Goal: Information Seeking & Learning: Learn about a topic

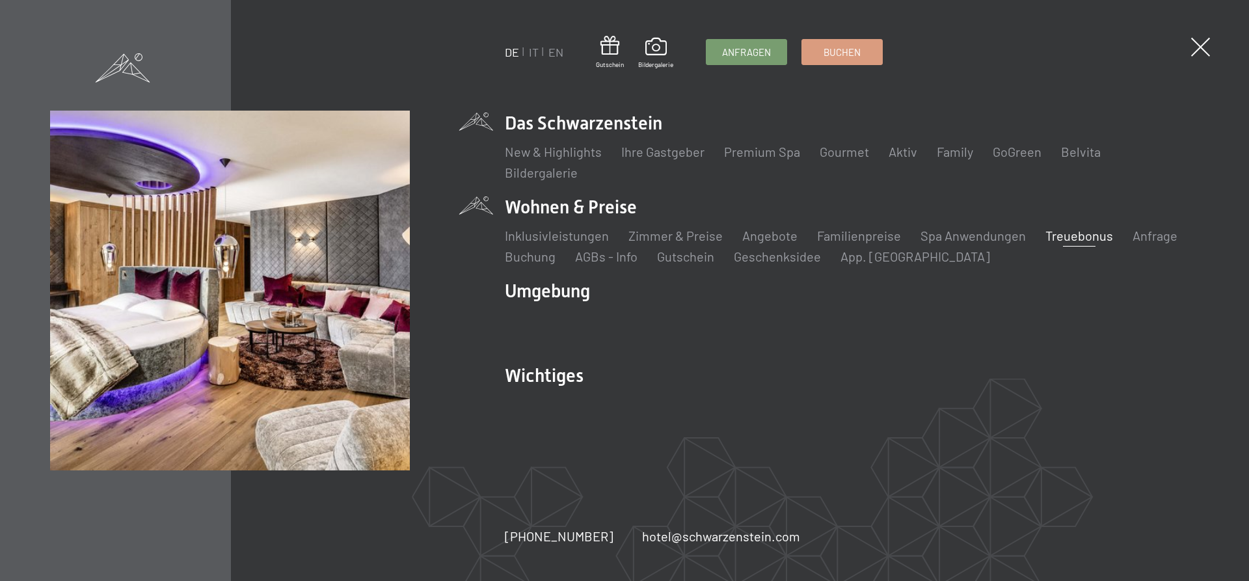
click at [1065, 231] on link "Treuebonus" at bounding box center [1079, 236] width 68 height 16
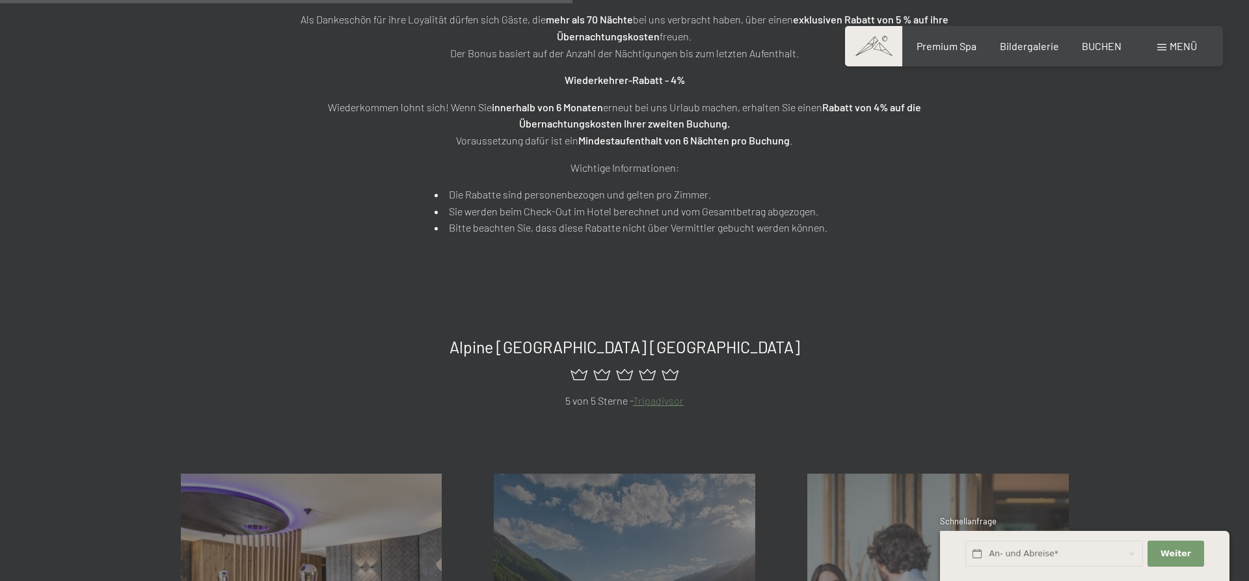
scroll to position [199, 0]
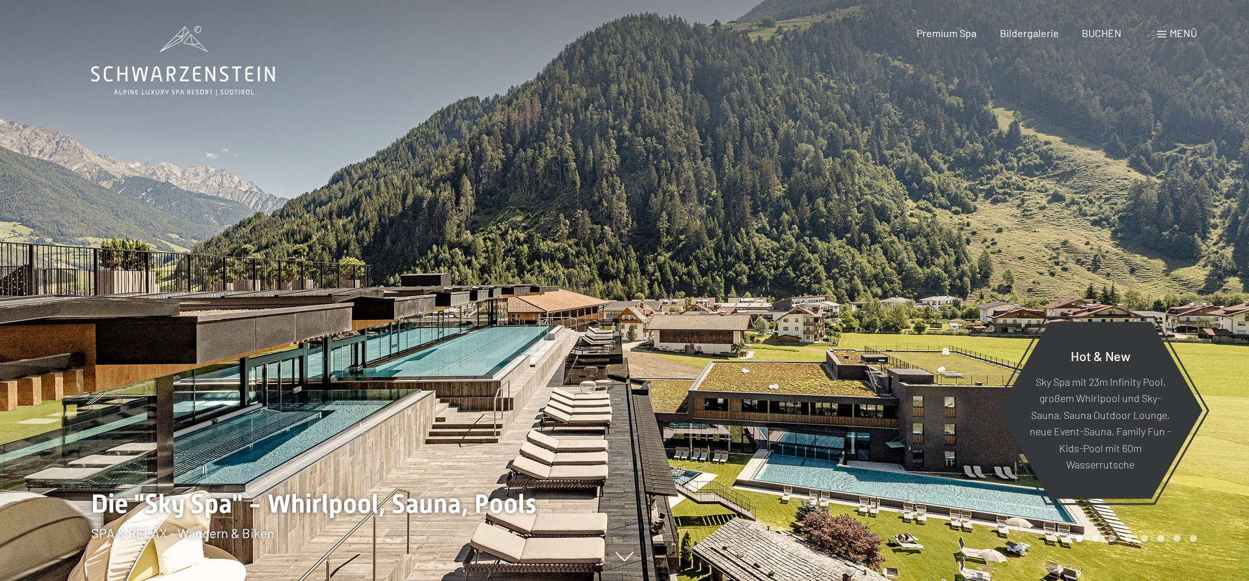
click at [1162, 31] on div "Menü" at bounding box center [1177, 33] width 40 height 14
click at [1170, 32] on span "Menü" at bounding box center [1183, 33] width 27 height 12
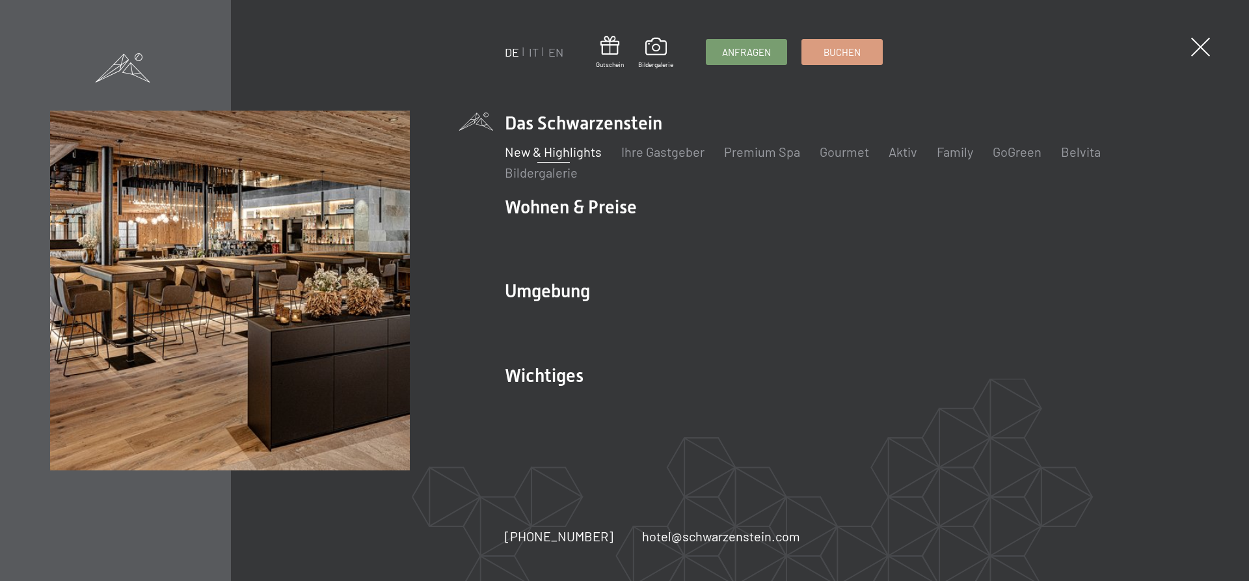
click at [572, 150] on link "New & Highlights" at bounding box center [553, 152] width 97 height 16
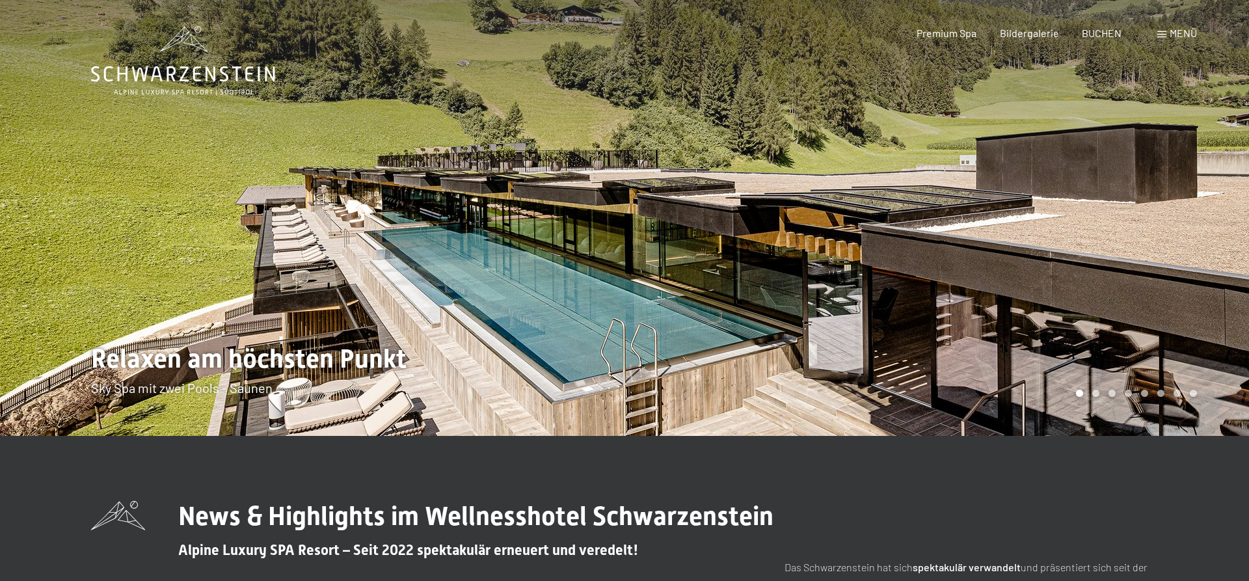
click at [795, 262] on div at bounding box center [936, 218] width 624 height 436
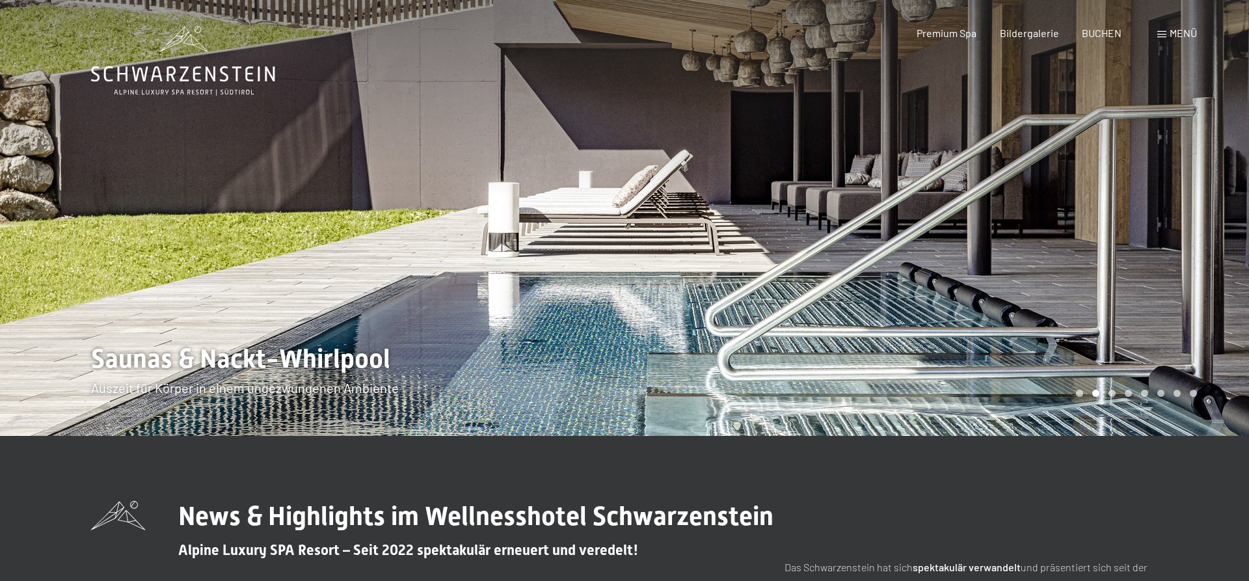
click at [795, 262] on div at bounding box center [936, 218] width 624 height 436
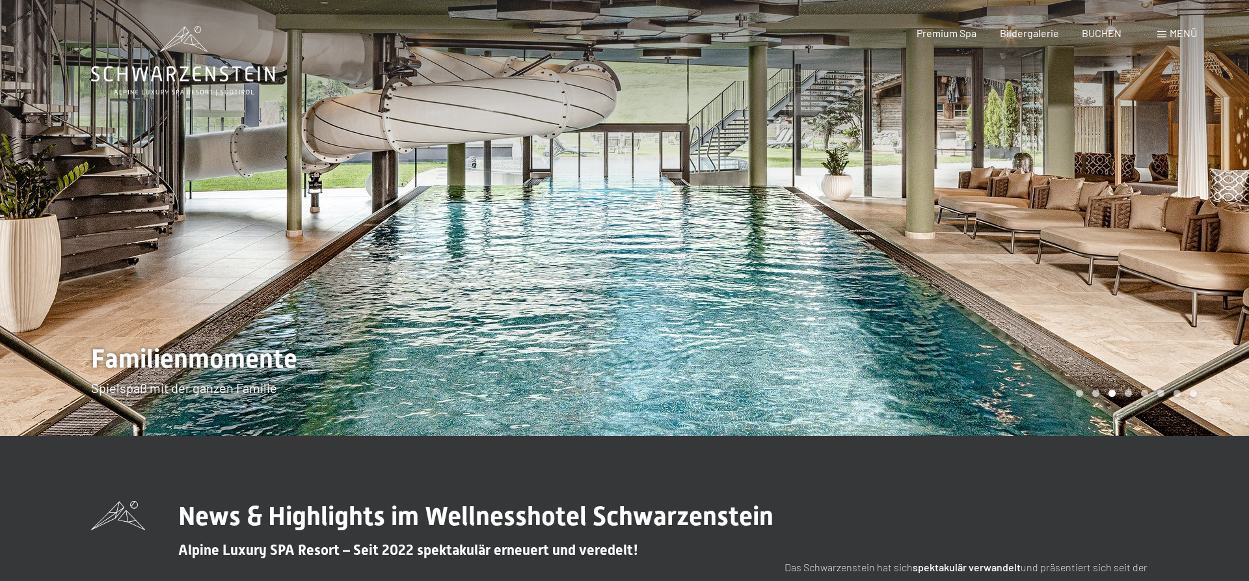
click at [795, 262] on div at bounding box center [936, 218] width 624 height 436
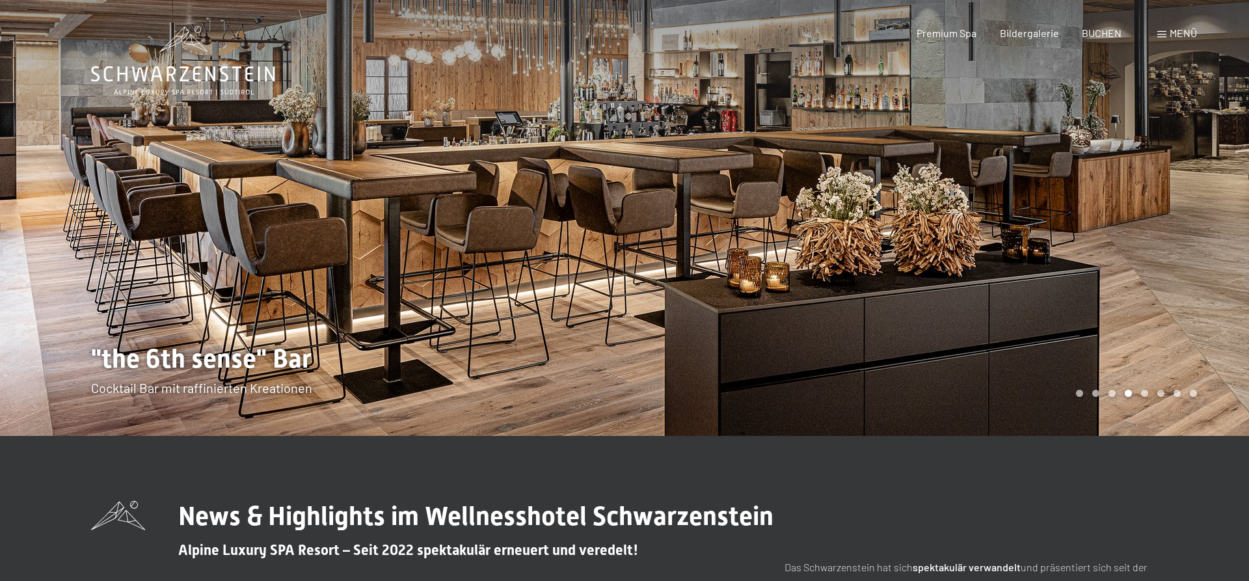
click at [795, 262] on div at bounding box center [936, 218] width 624 height 436
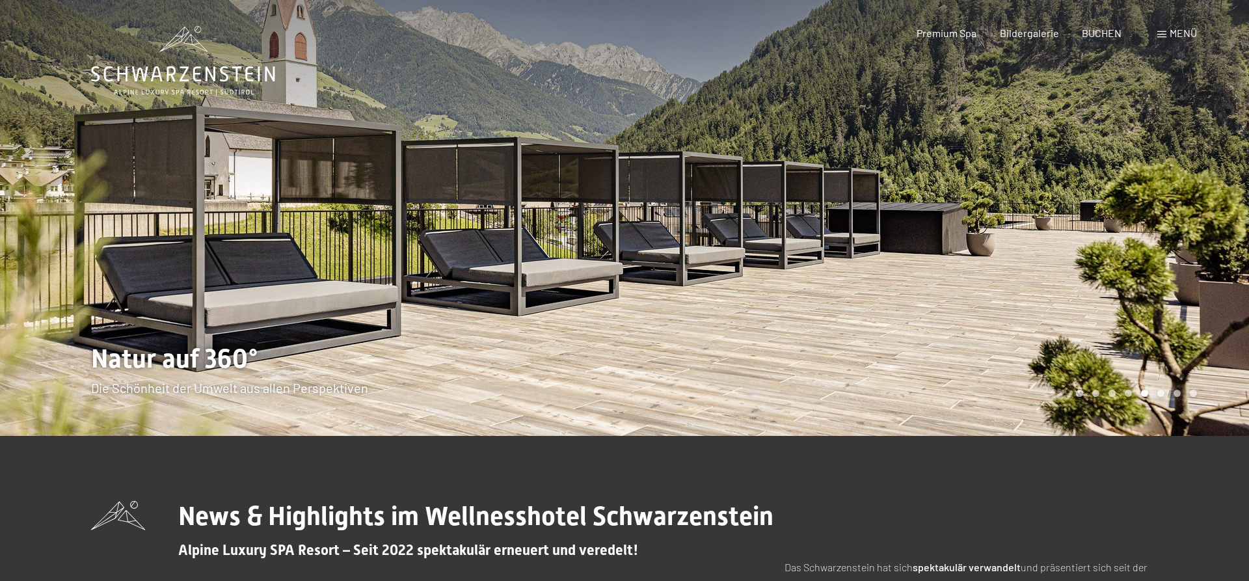
click at [795, 262] on div at bounding box center [936, 218] width 624 height 436
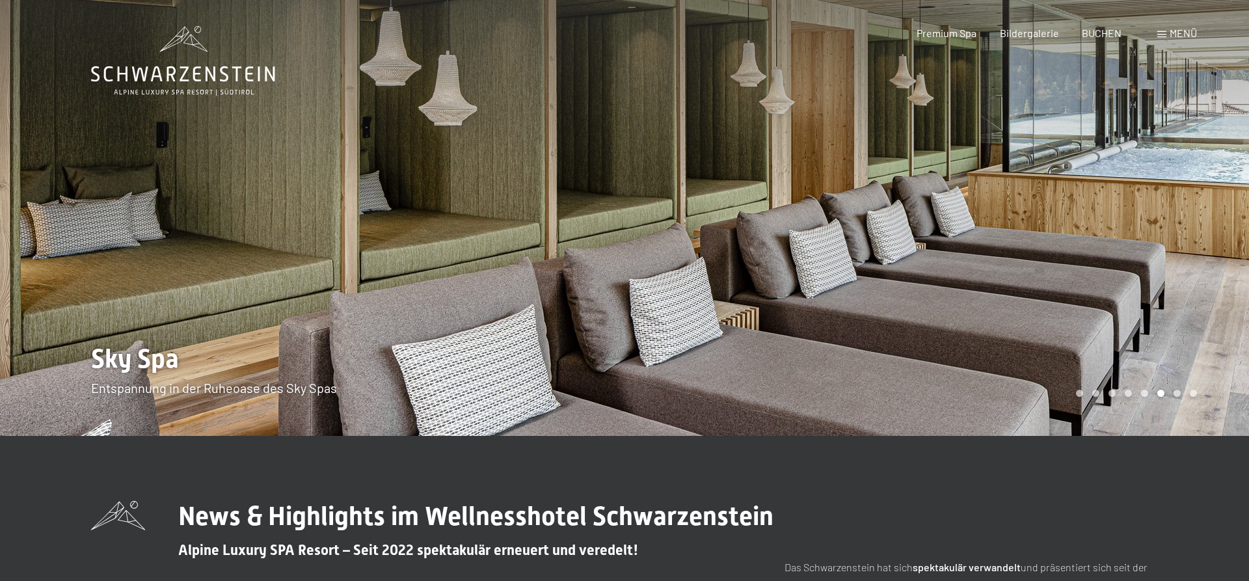
click at [795, 262] on div at bounding box center [936, 218] width 624 height 436
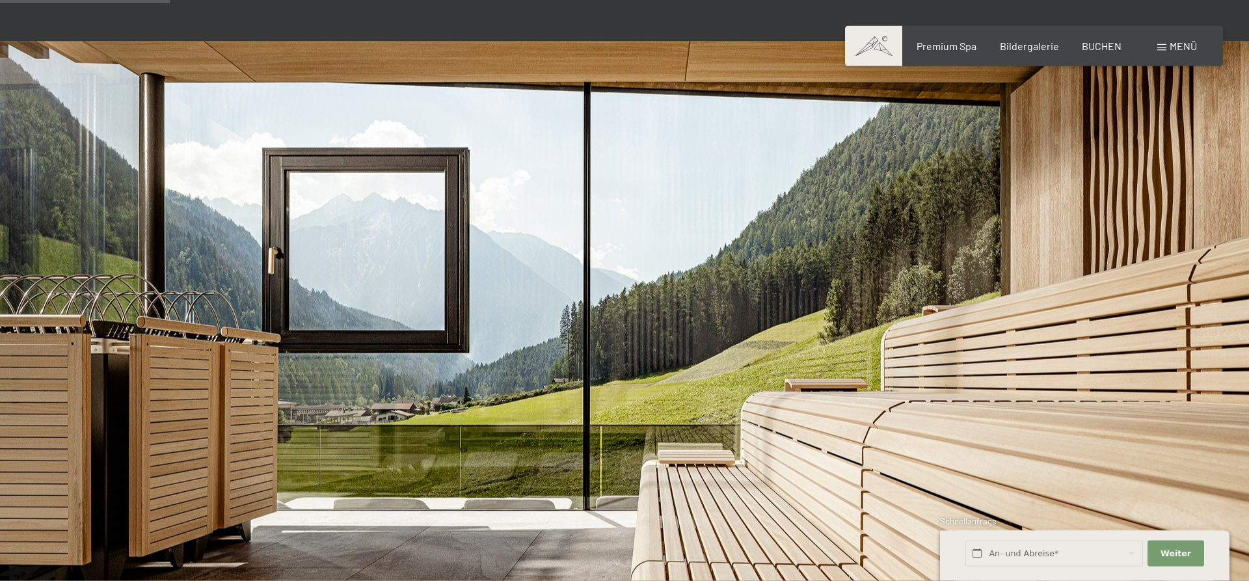
scroll to position [796, 0]
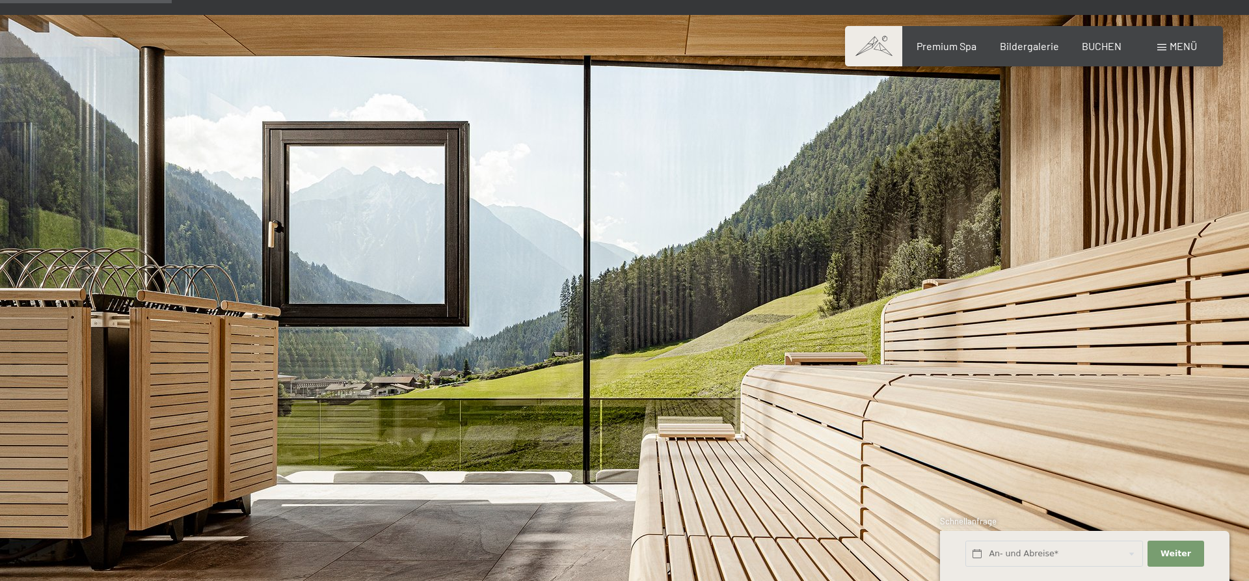
click at [876, 41] on span at bounding box center [873, 46] width 57 height 40
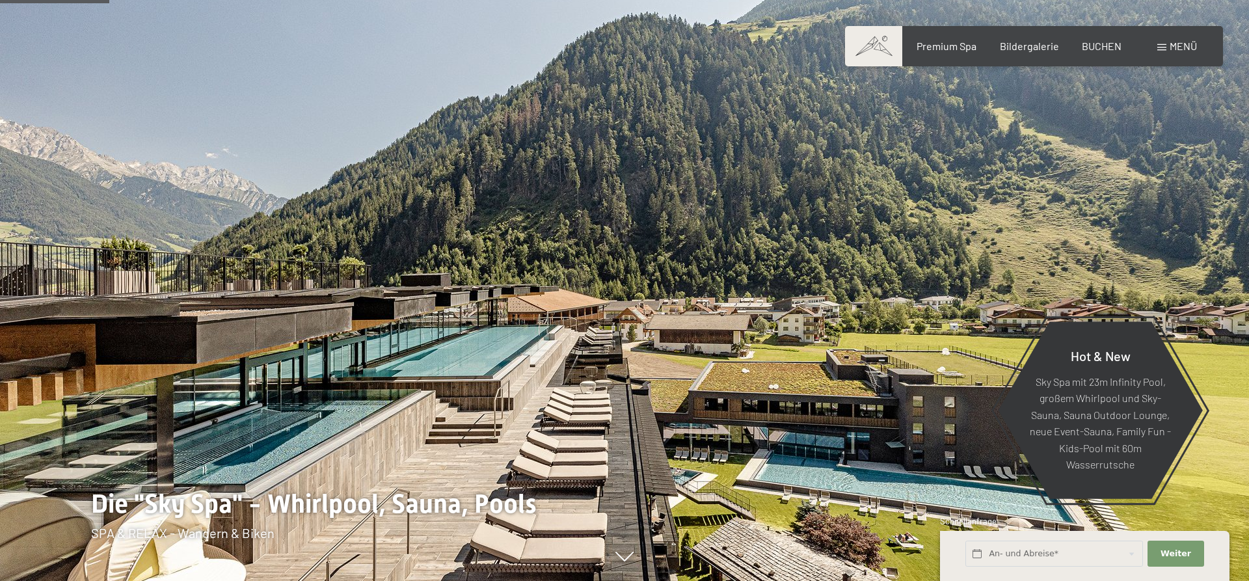
scroll to position [730, 0]
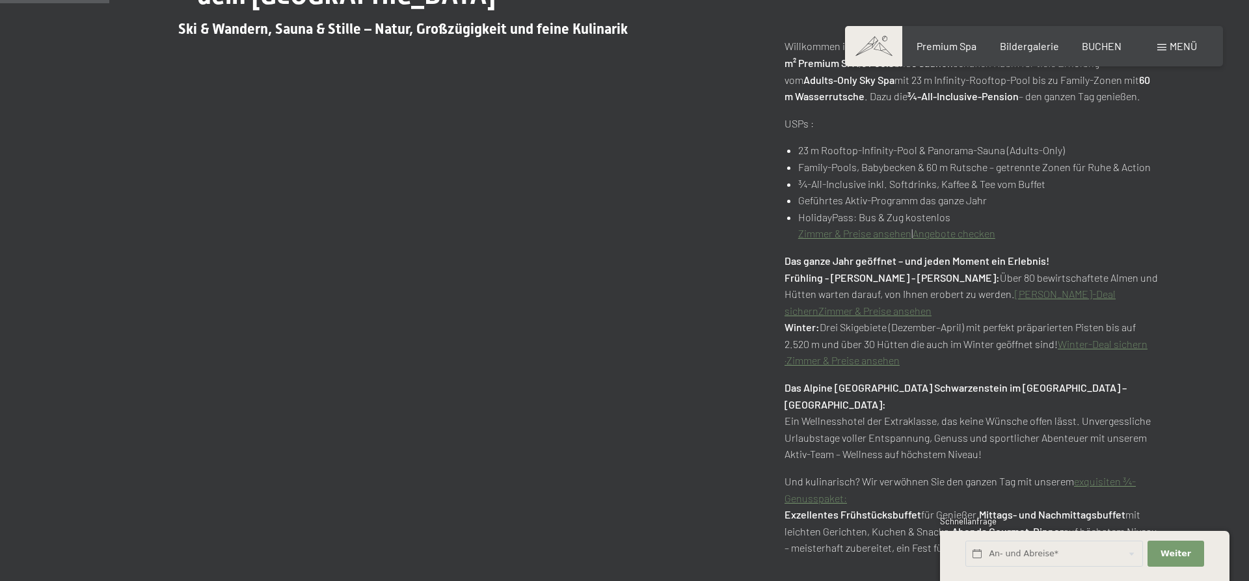
click at [1123, 475] on link "exquisiten ¾-Genusspaket:" at bounding box center [959, 489] width 351 height 29
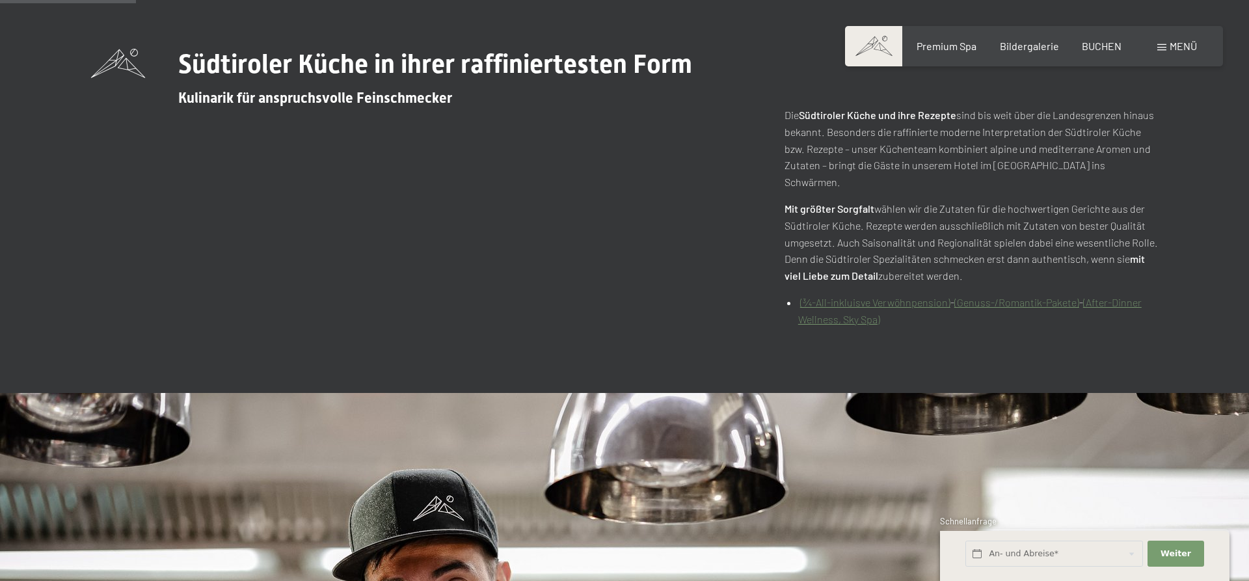
scroll to position [597, 0]
click at [1101, 296] on link "(After-Dinner Wellness, Sky Spa)" at bounding box center [969, 310] width 343 height 29
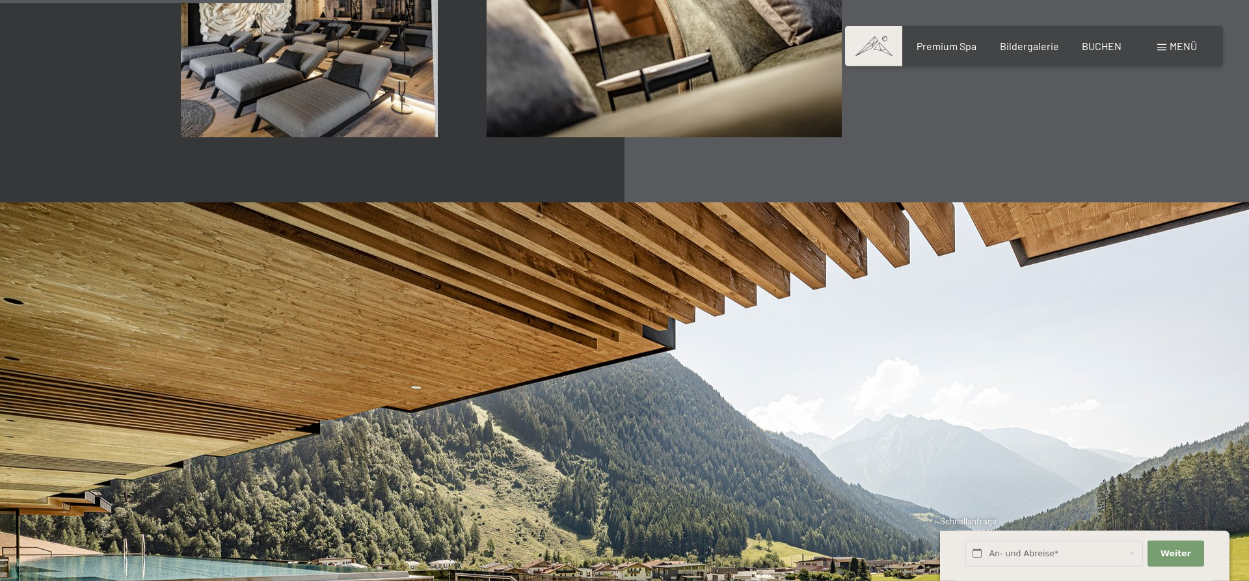
scroll to position [2720, 0]
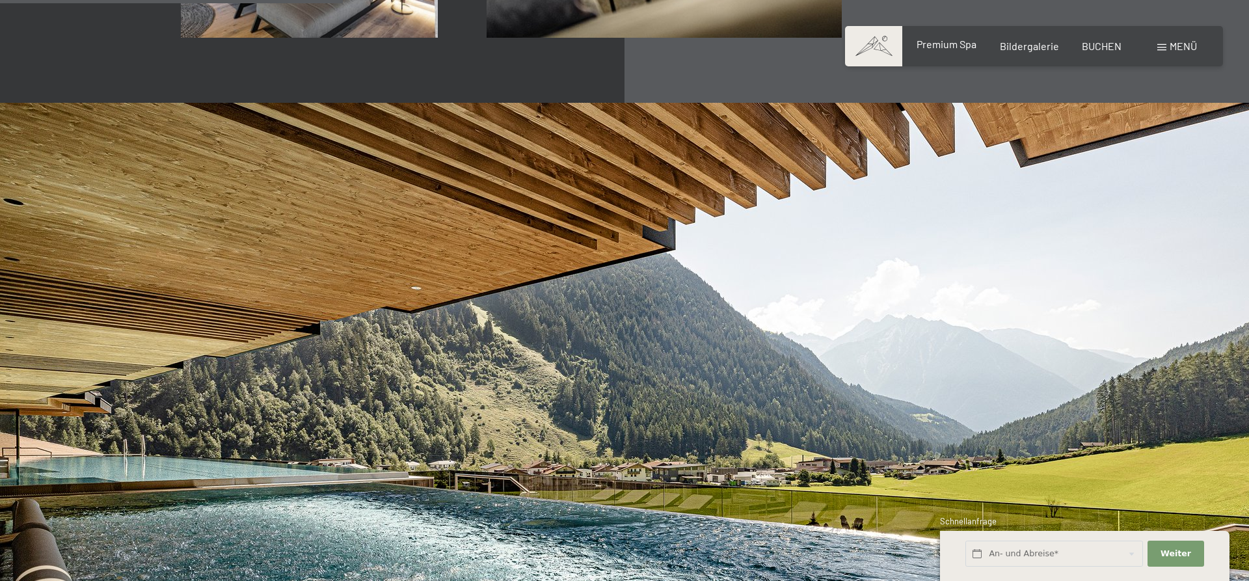
click at [956, 45] on span "Premium Spa" at bounding box center [947, 44] width 60 height 12
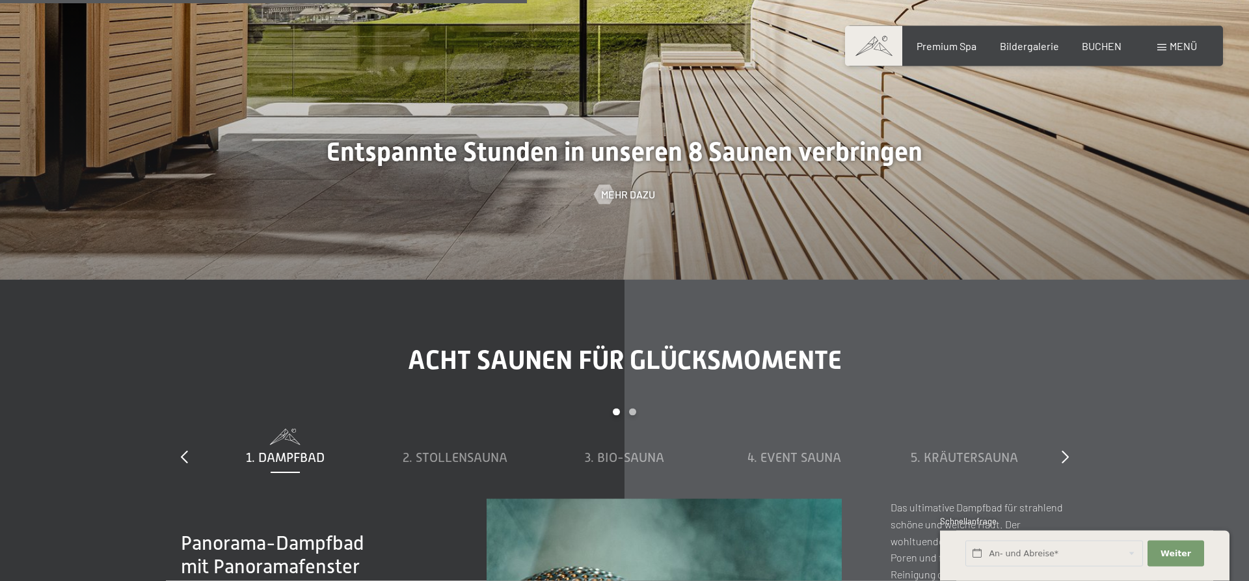
scroll to position [4644, 0]
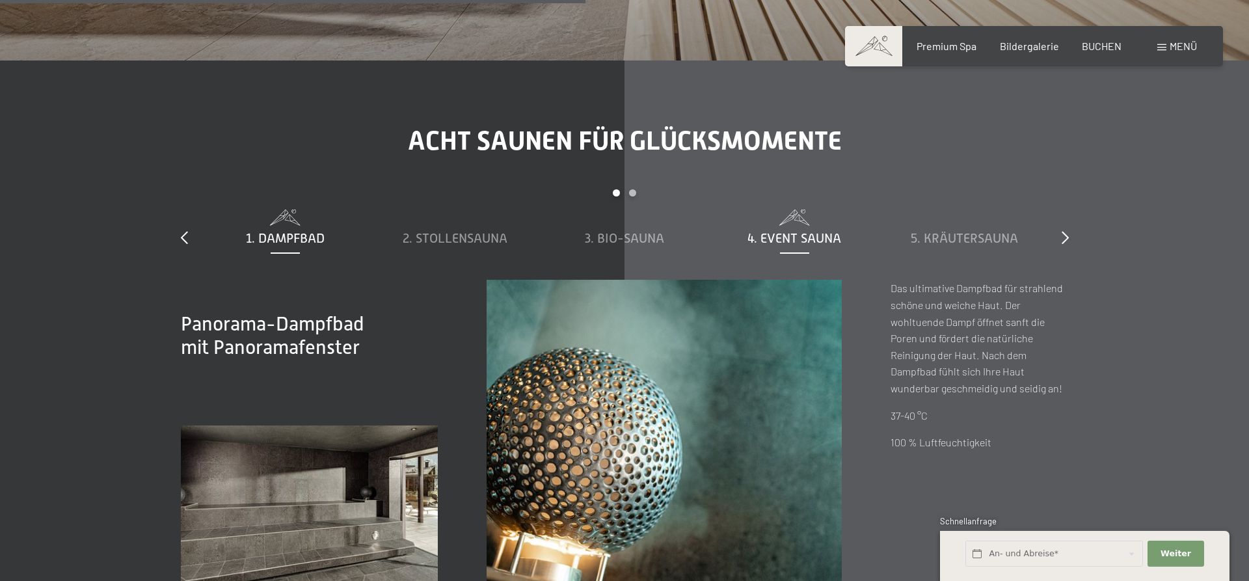
click at [789, 231] on span "4. Event Sauna" at bounding box center [794, 238] width 94 height 14
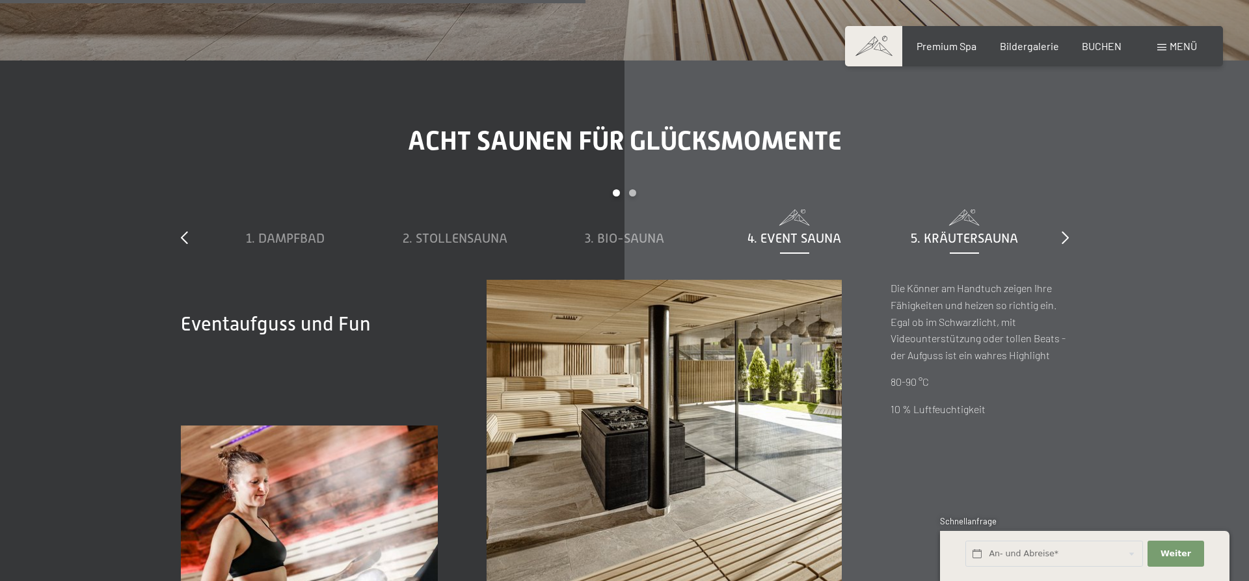
click at [961, 231] on span "5. Kräutersauna" at bounding box center [964, 238] width 107 height 14
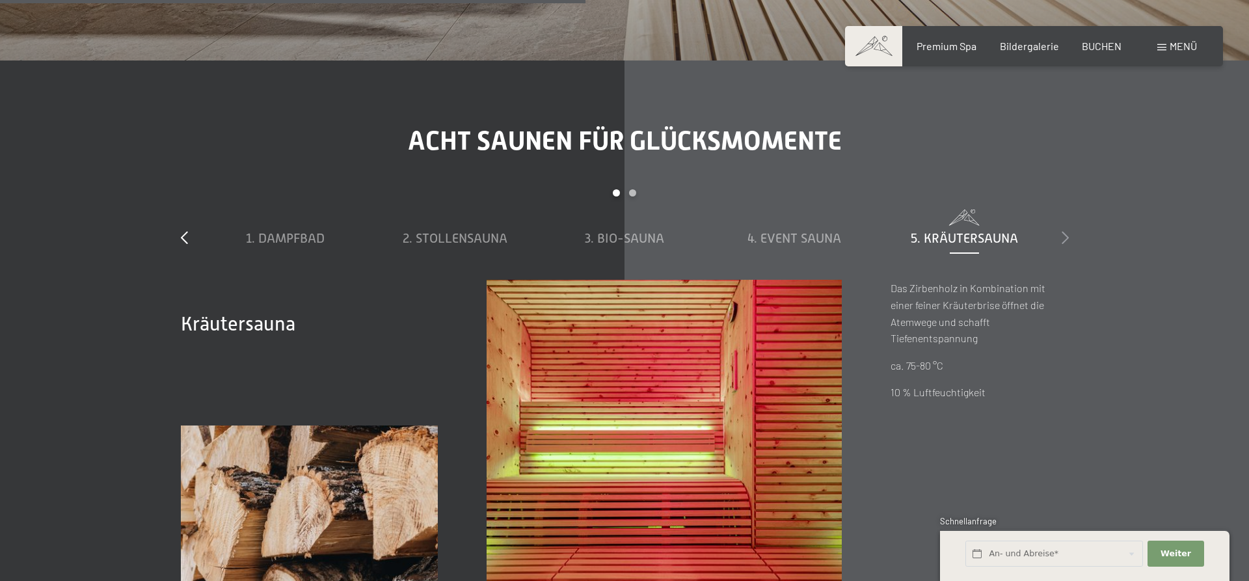
click at [1067, 231] on icon at bounding box center [1065, 237] width 7 height 13
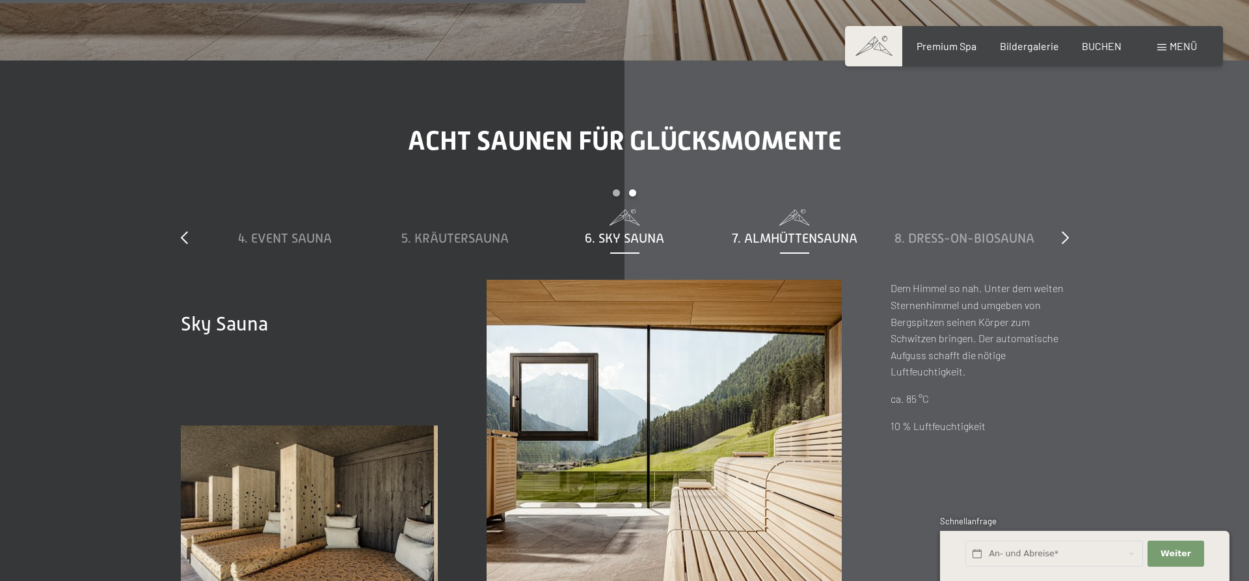
click at [811, 231] on span "7. Almhüttensauna" at bounding box center [795, 238] width 126 height 14
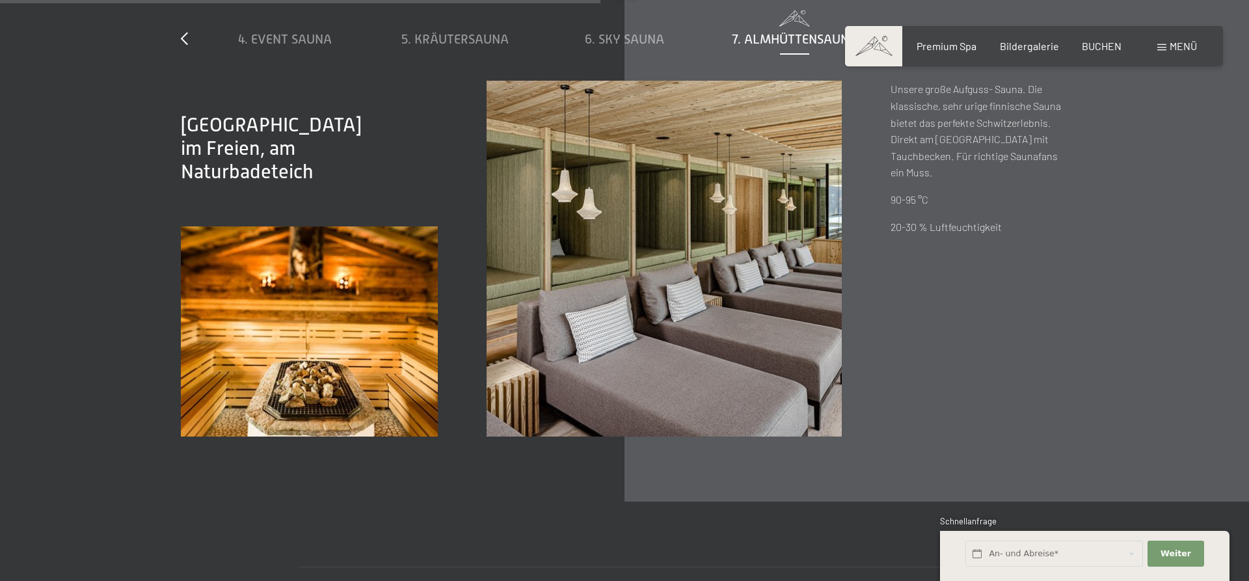
scroll to position [4711, 0]
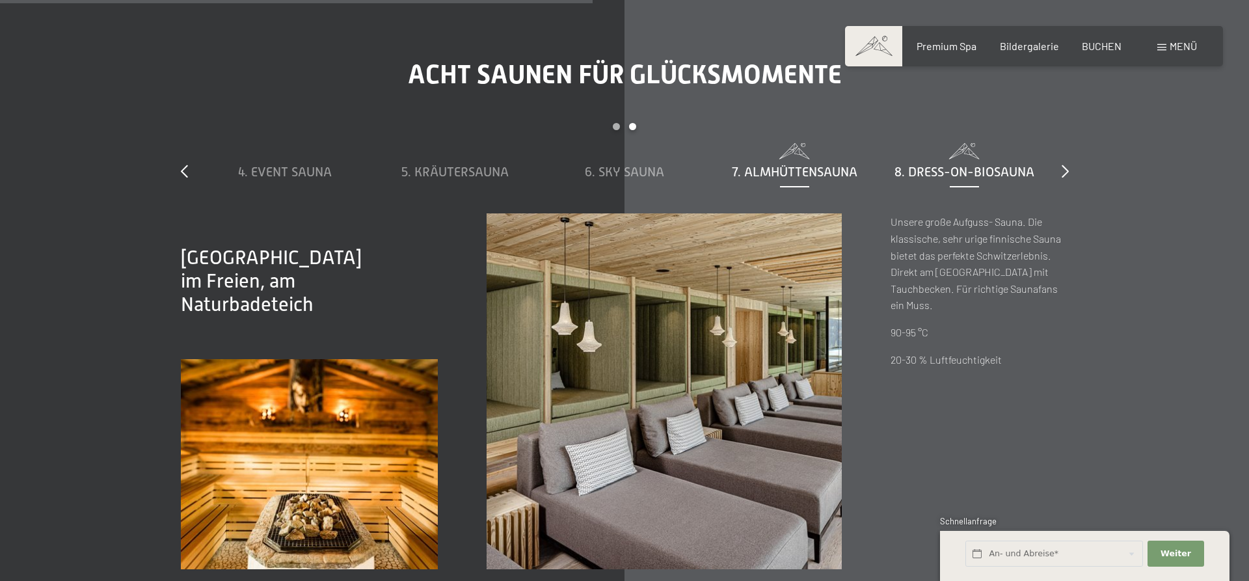
click at [952, 165] on span "8. Dress-on-Biosauna" at bounding box center [964, 172] width 140 height 14
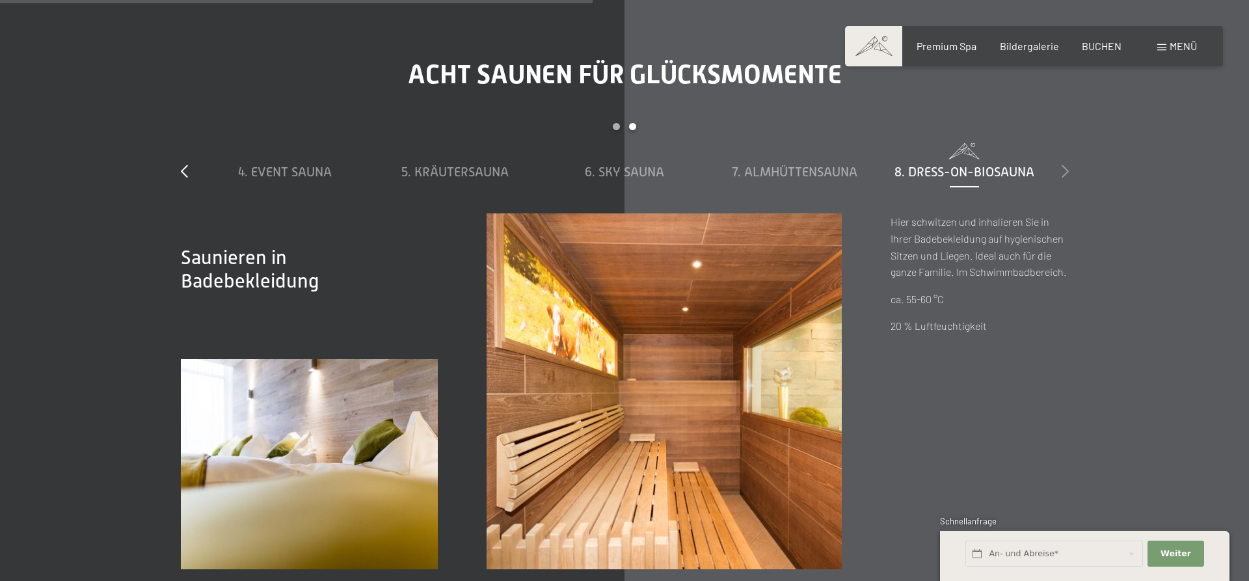
click at [1068, 165] on icon at bounding box center [1065, 171] width 7 height 13
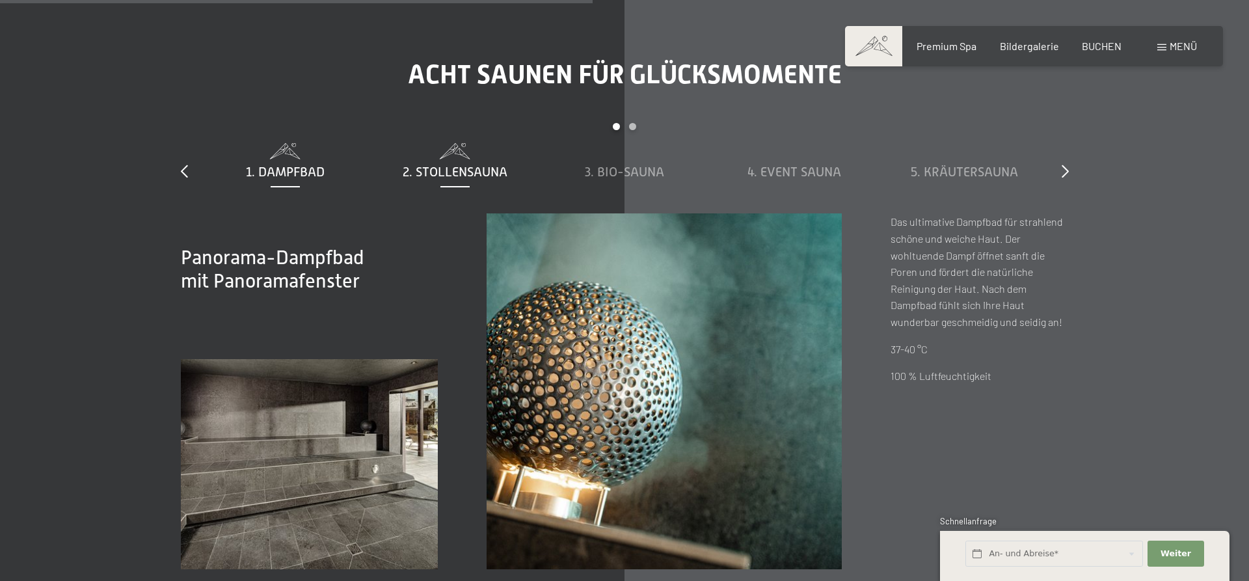
click at [477, 165] on span "2. Stollensauna" at bounding box center [455, 172] width 105 height 14
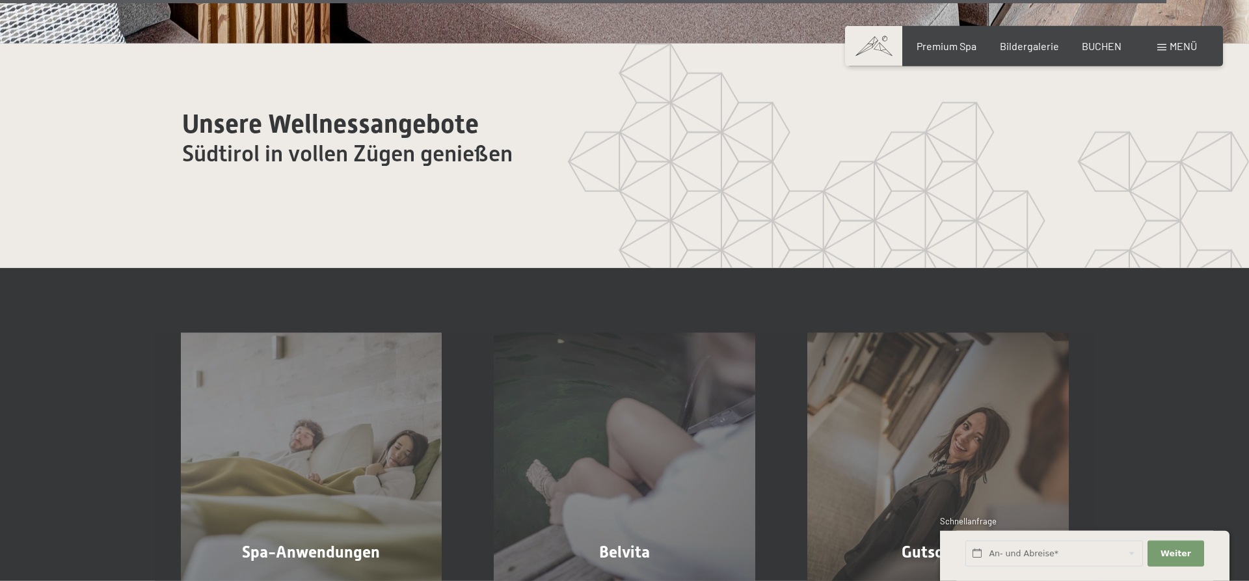
scroll to position [8028, 0]
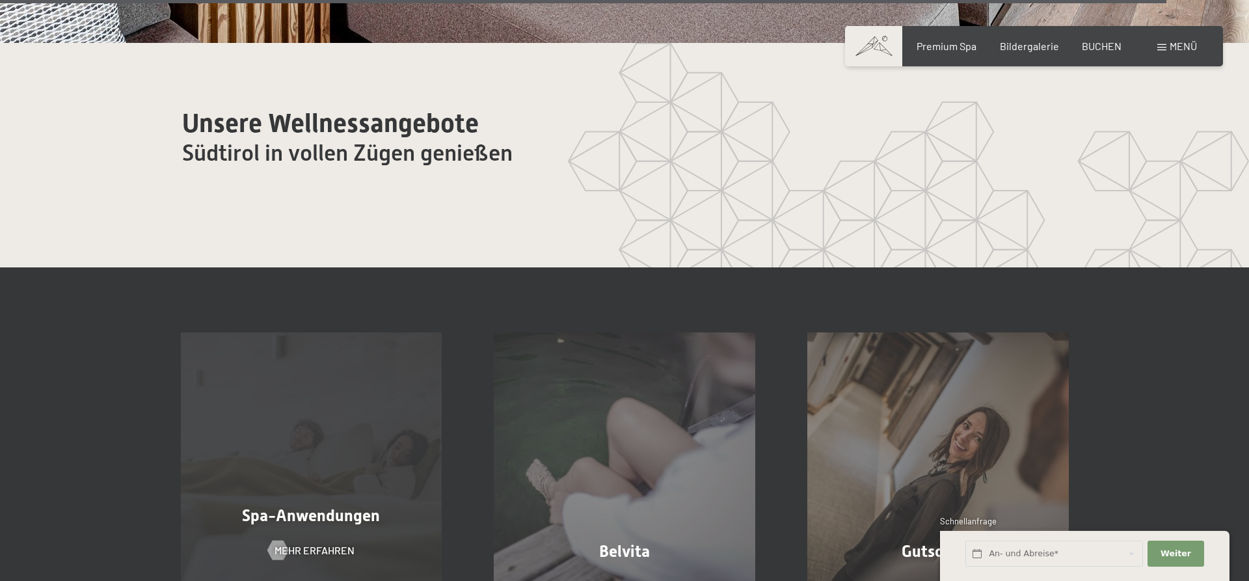
click at [334, 391] on div "Spa-Anwendungen Mehr erfahren" at bounding box center [312, 462] width 314 height 261
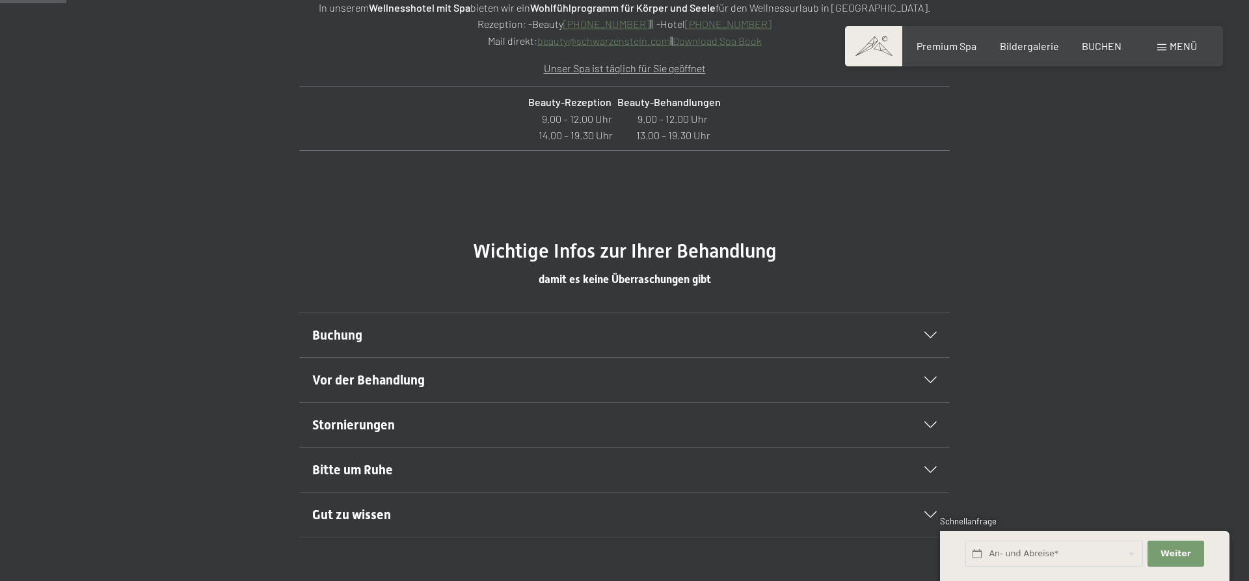
scroll to position [332, 0]
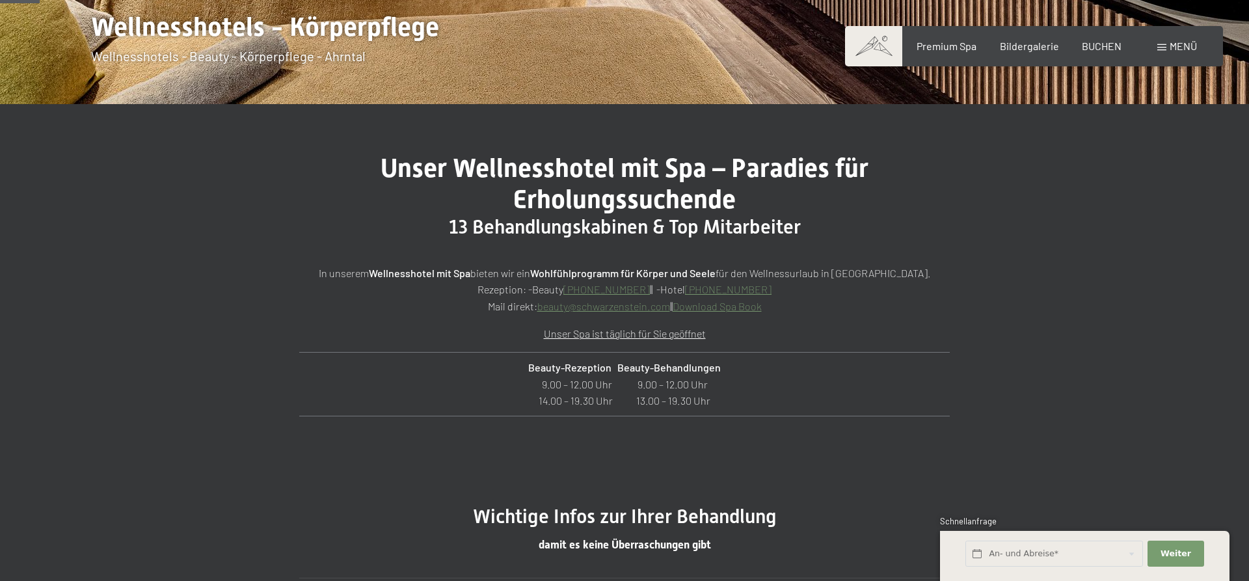
click at [748, 309] on link "Download Spa Book" at bounding box center [717, 306] width 89 height 12
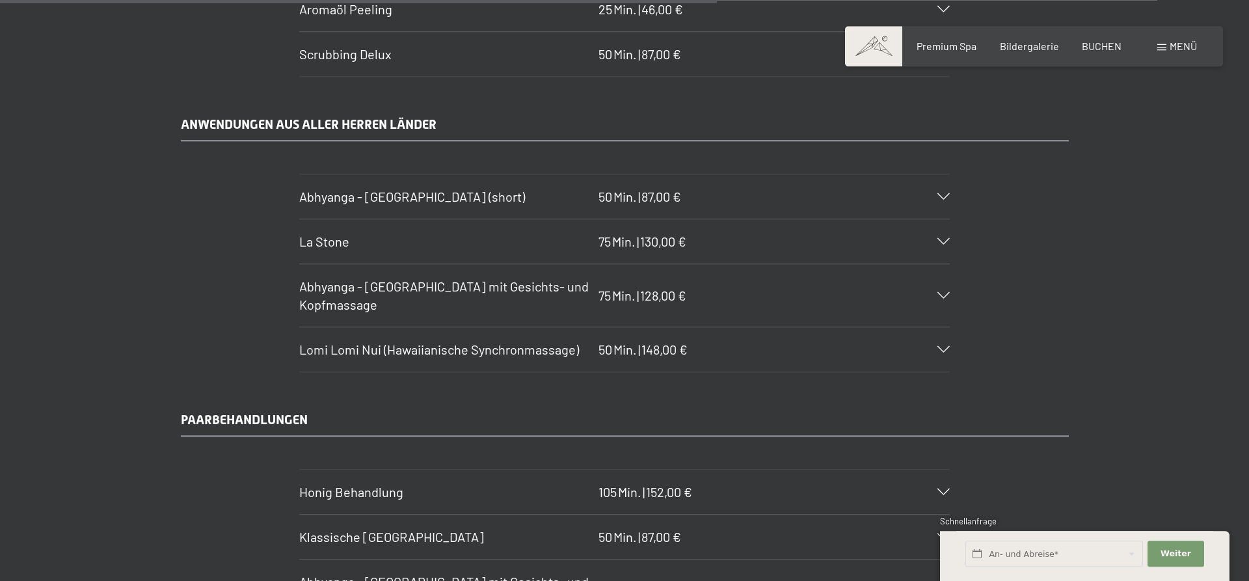
scroll to position [5971, 0]
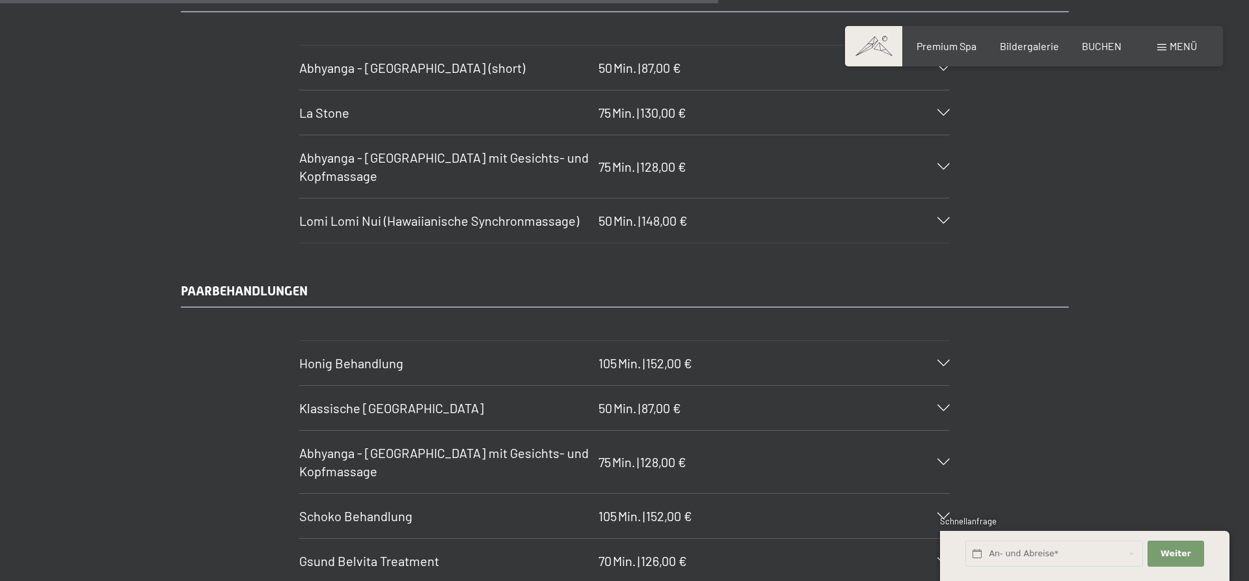
click at [941, 403] on div "Klassische Ganzkörpermassage 50 Min. | 87,00 €" at bounding box center [624, 408] width 650 height 44
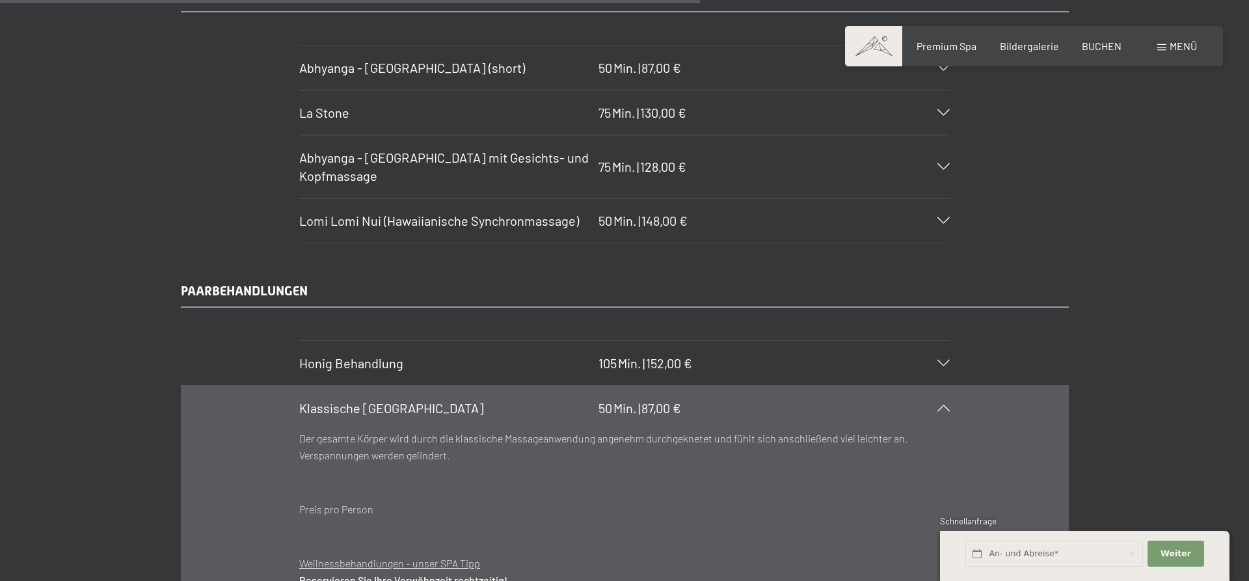
click at [1167, 46] on div "Menü" at bounding box center [1177, 46] width 40 height 14
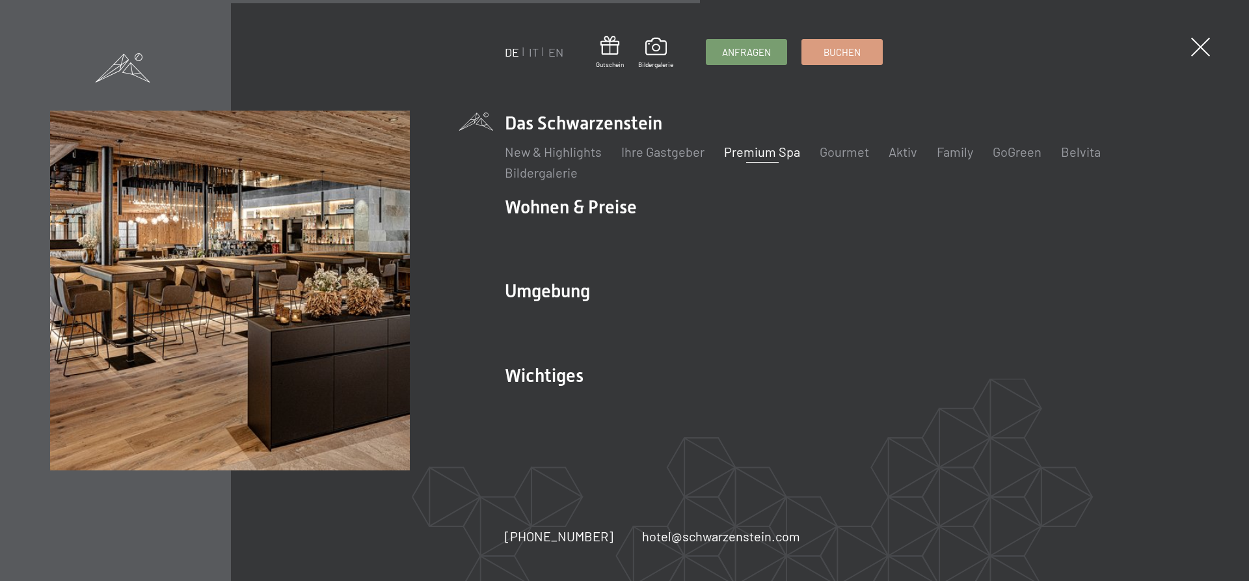
click at [745, 147] on link "Premium Spa" at bounding box center [762, 152] width 76 height 16
click at [840, 152] on link "Gourmet" at bounding box center [844, 152] width 49 height 16
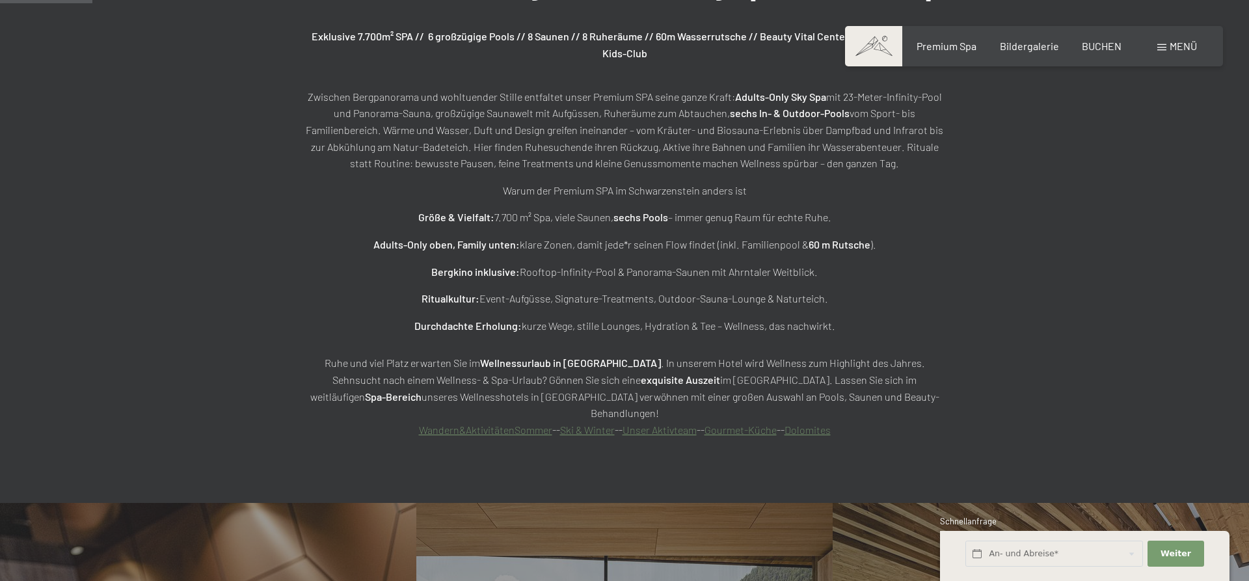
scroll to position [995, 0]
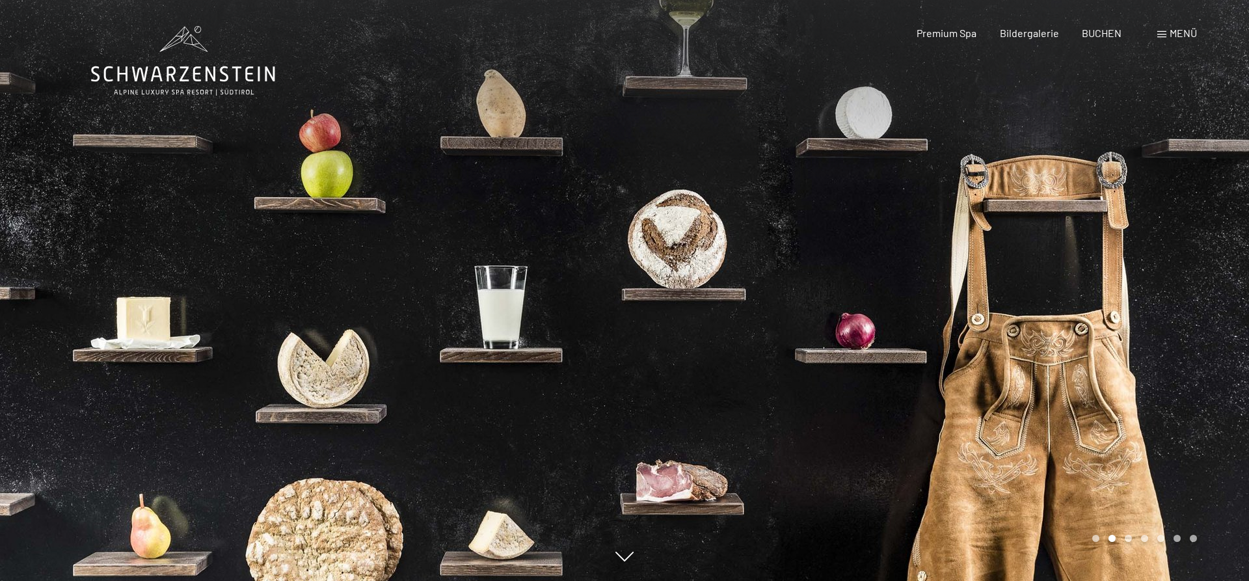
click at [1042, 301] on div at bounding box center [936, 290] width 624 height 581
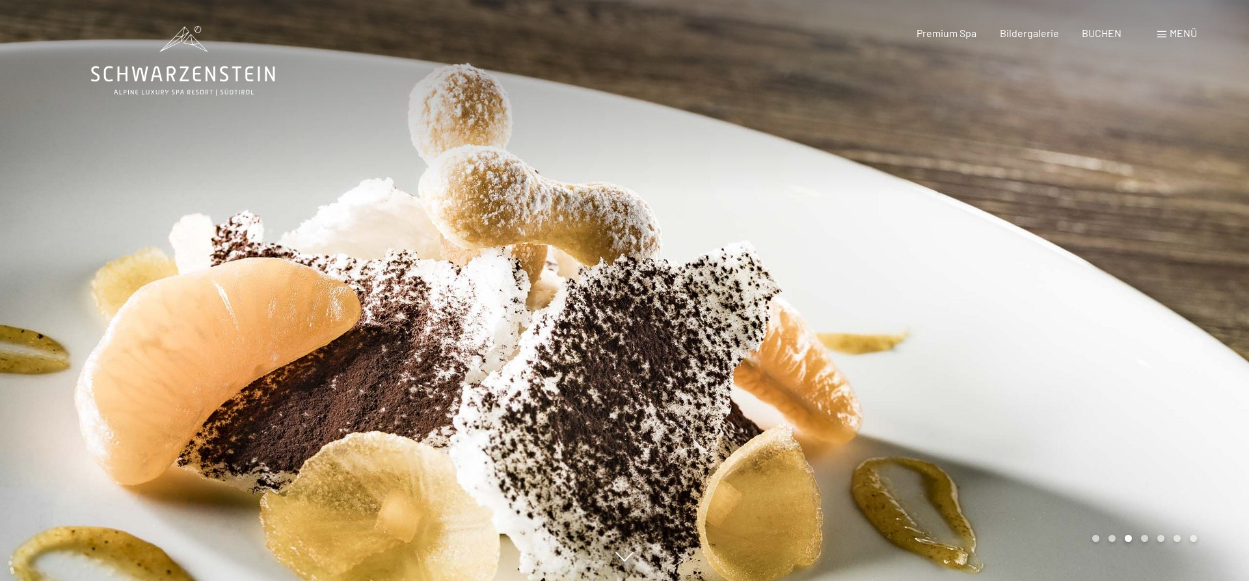
click at [1020, 317] on div at bounding box center [936, 290] width 624 height 581
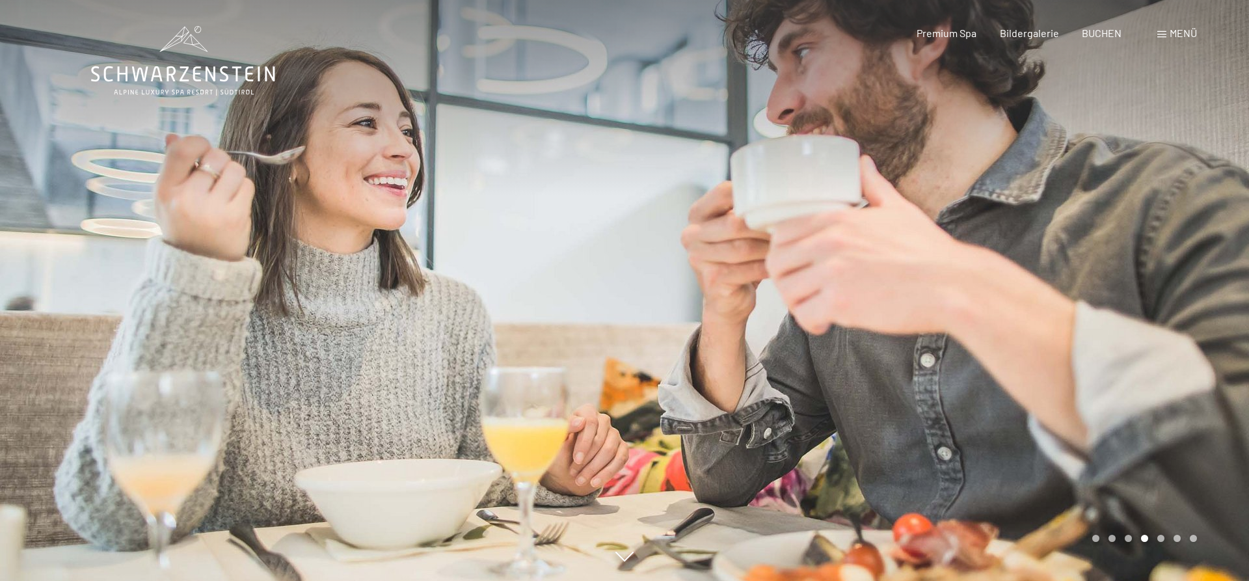
click at [1020, 317] on div at bounding box center [936, 290] width 624 height 581
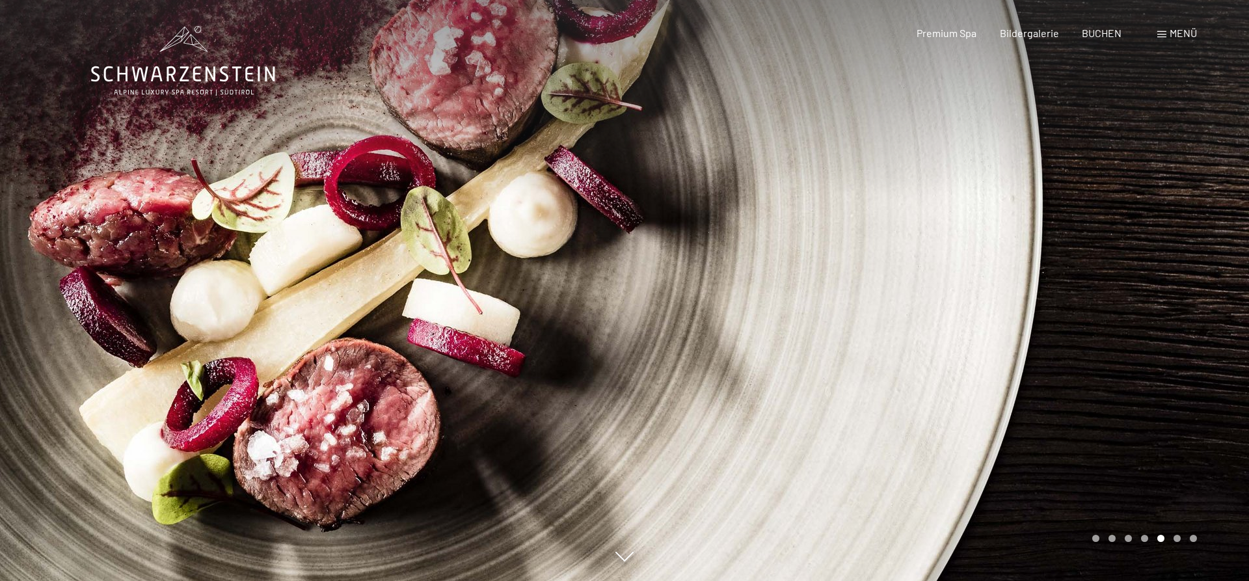
click at [1020, 317] on div at bounding box center [936, 290] width 624 height 581
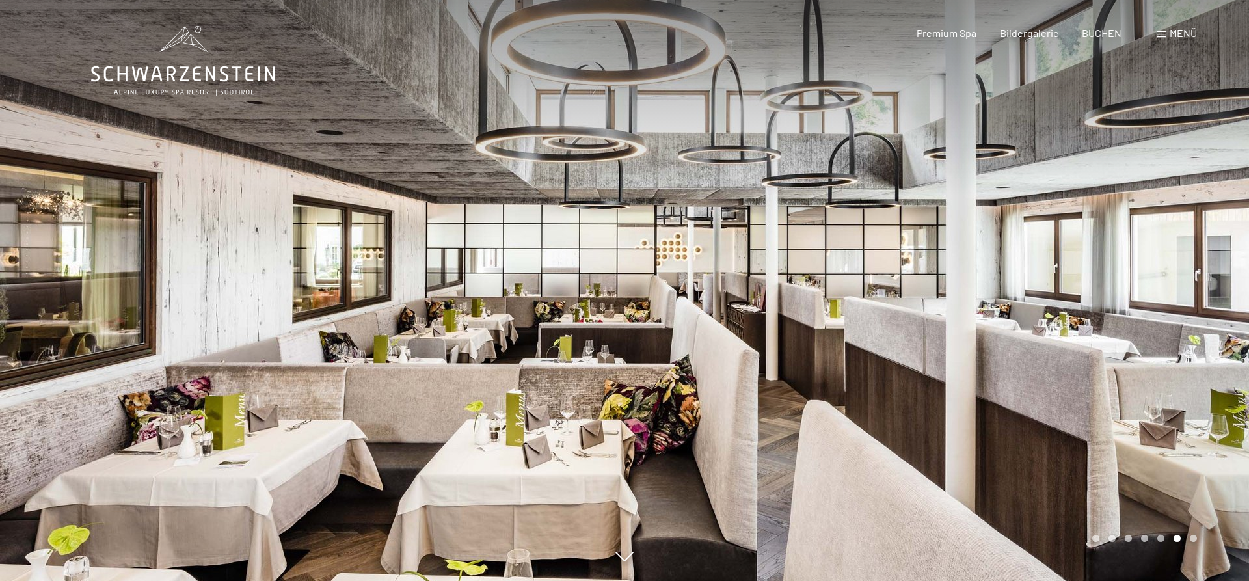
click at [1020, 317] on div at bounding box center [936, 290] width 624 height 581
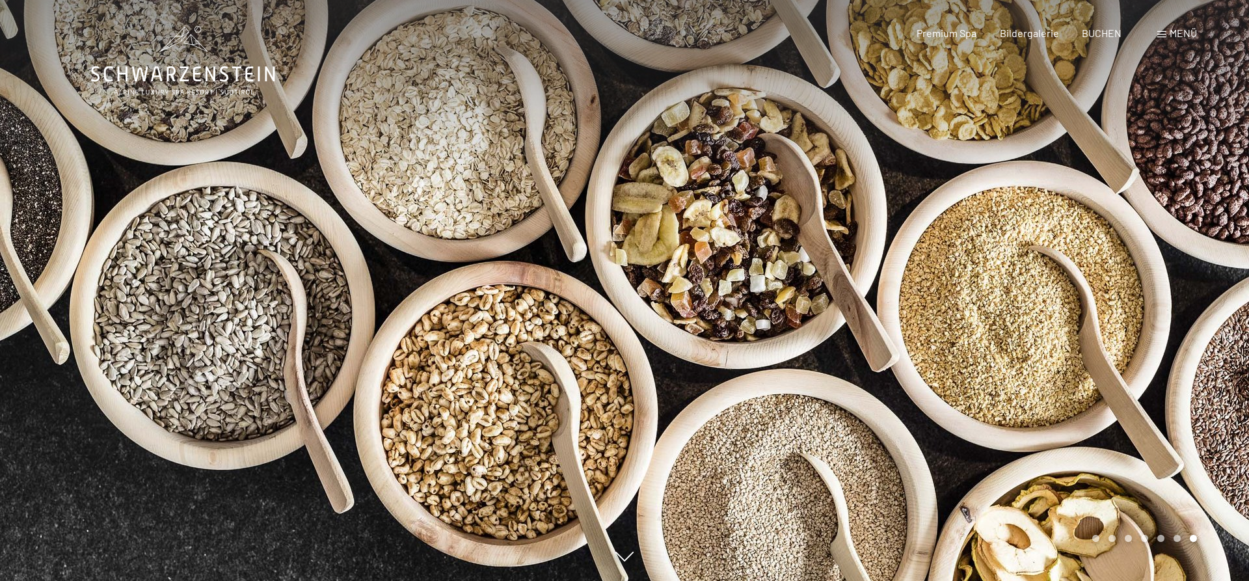
click at [1021, 316] on div at bounding box center [936, 290] width 624 height 581
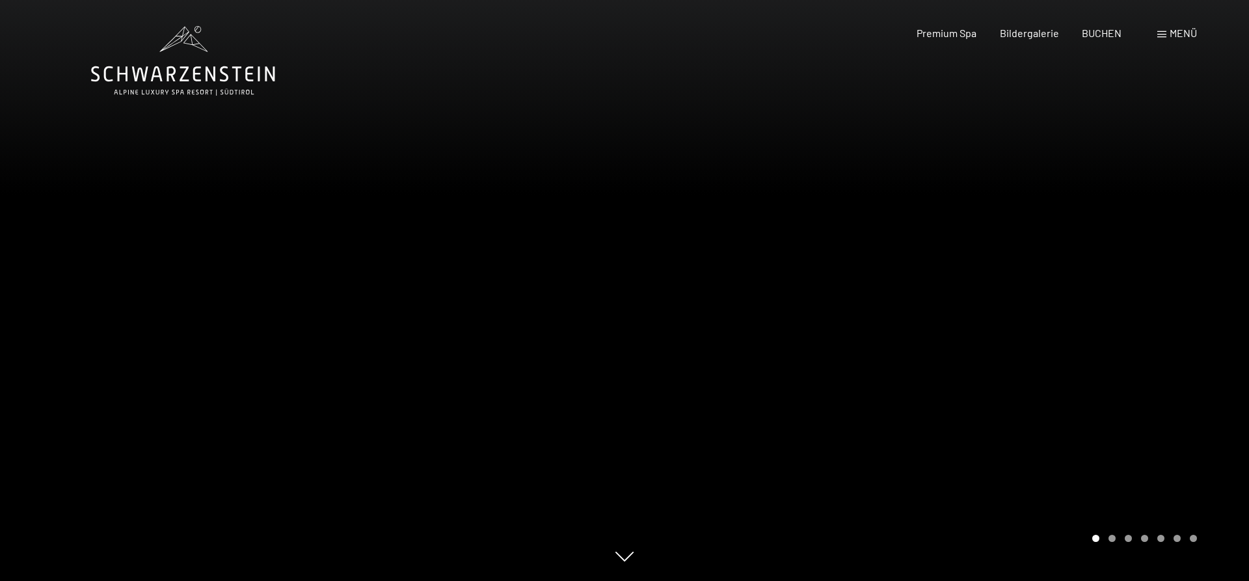
click at [1021, 315] on div at bounding box center [936, 290] width 624 height 581
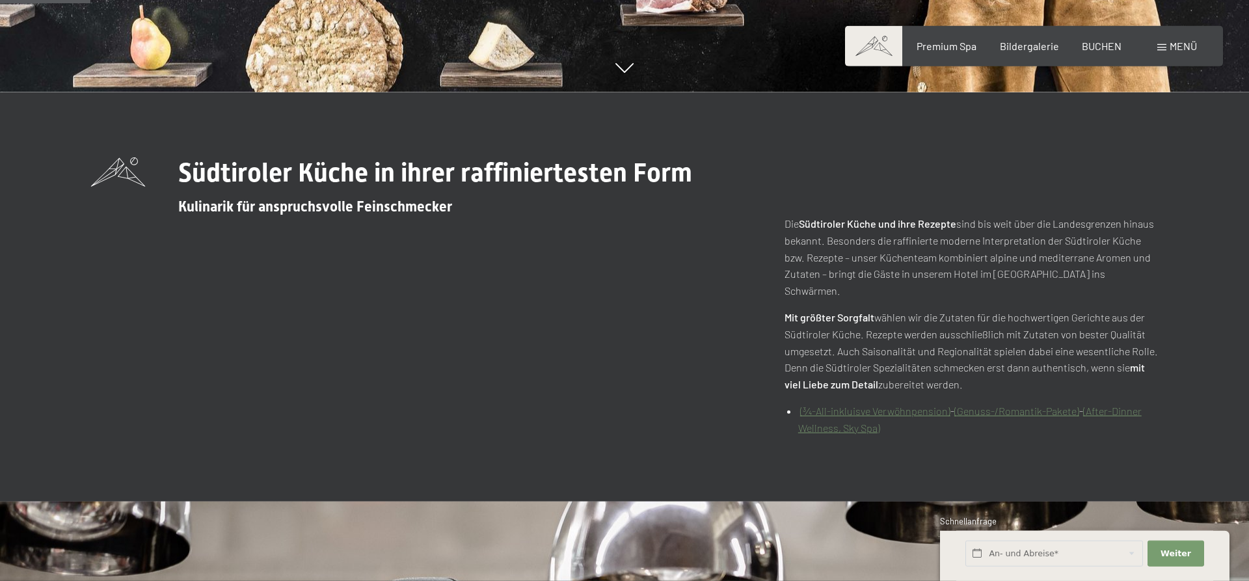
scroll to position [597, 0]
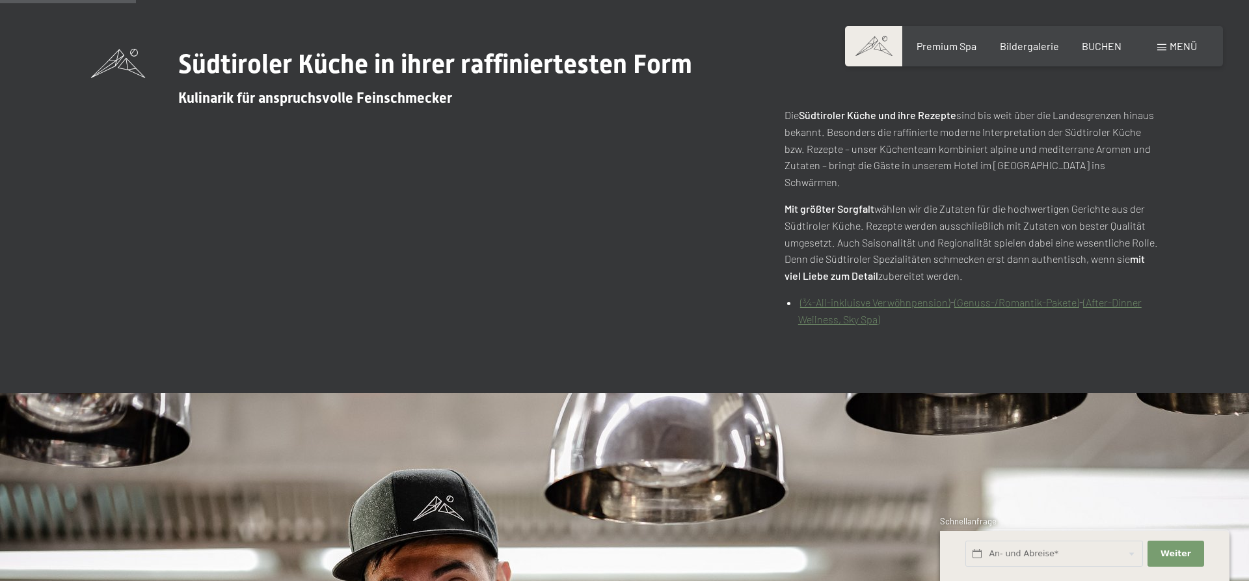
click at [1004, 296] on link "(Genuss-/Romantik-Pakete)" at bounding box center [1016, 302] width 125 height 12
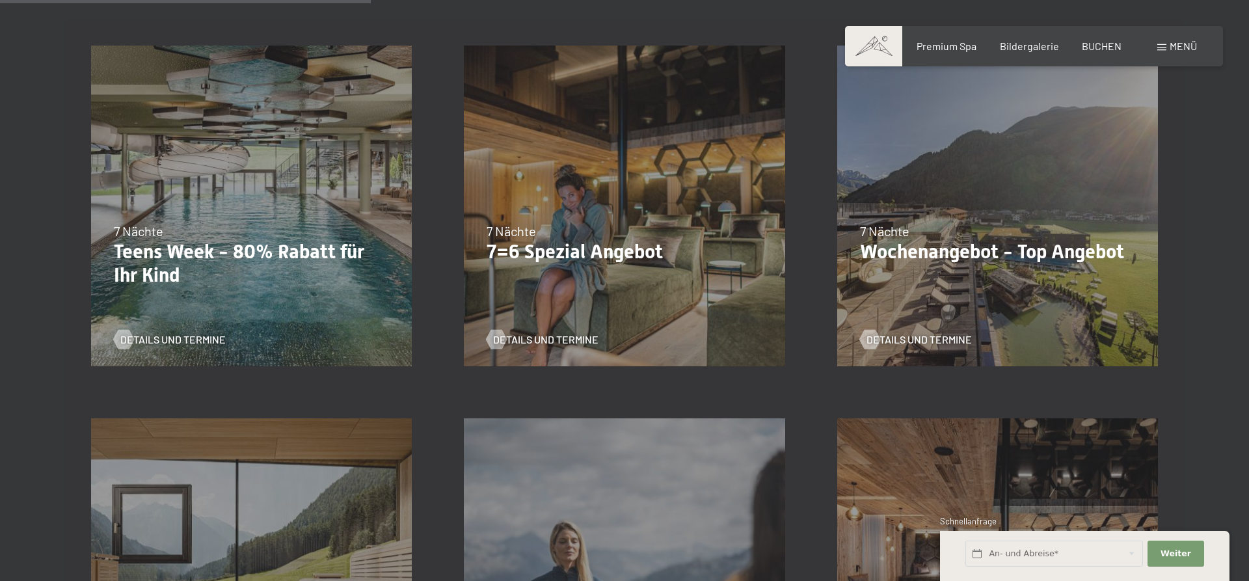
scroll to position [796, 0]
